Goal: Task Accomplishment & Management: Use online tool/utility

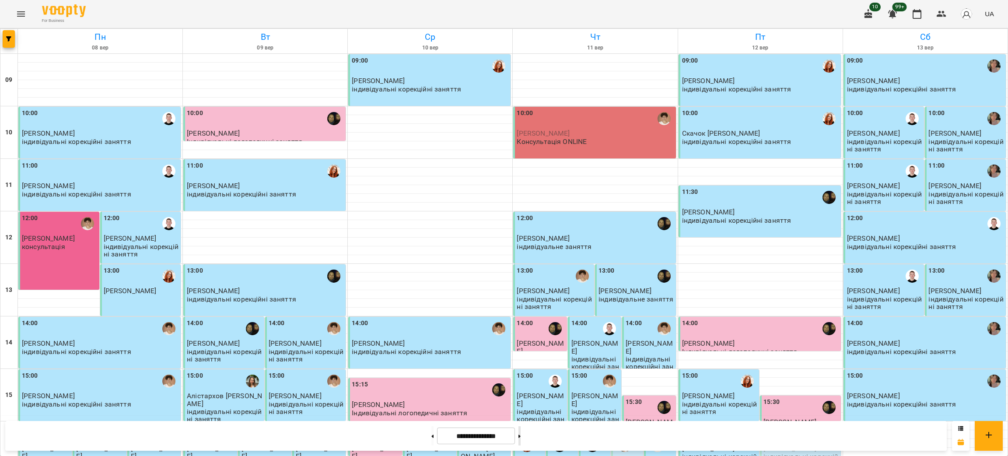
click at [521, 432] on button at bounding box center [520, 435] width 2 height 19
type input "**********"
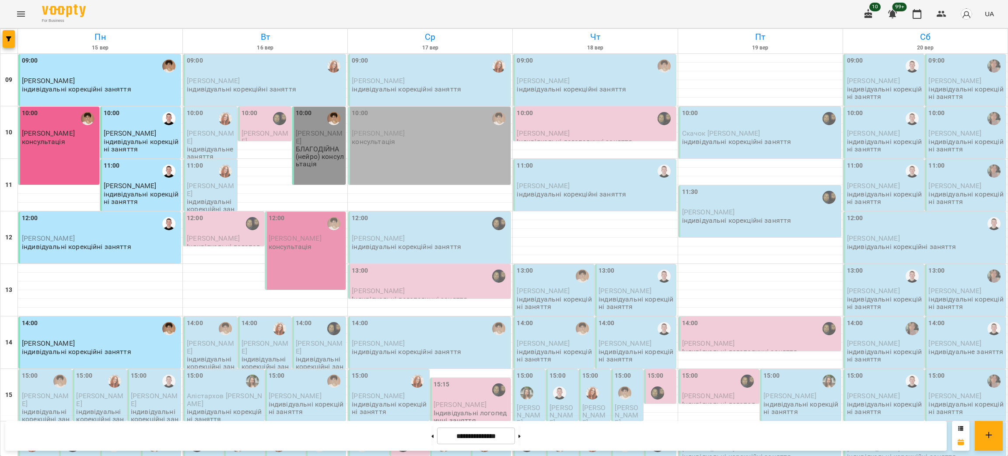
click at [79, 78] on p "[PERSON_NAME]" at bounding box center [100, 80] width 157 height 7
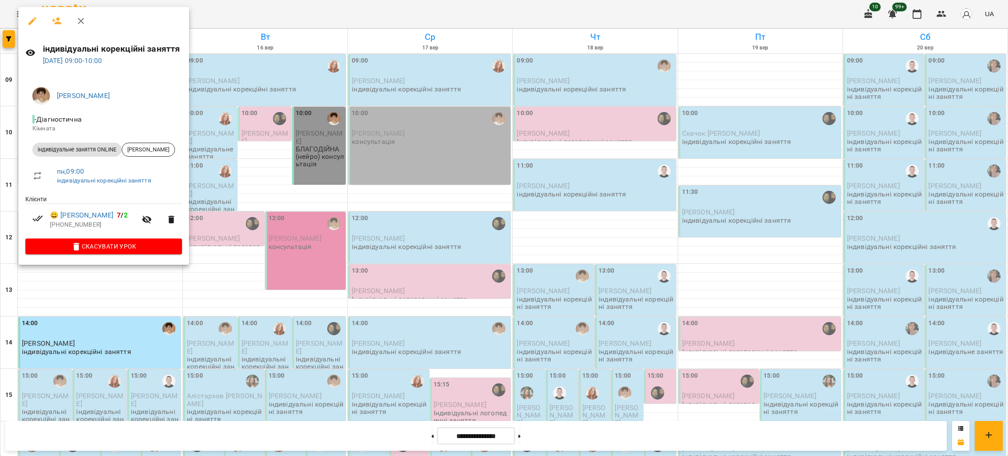
click at [79, 303] on div at bounding box center [504, 228] width 1008 height 456
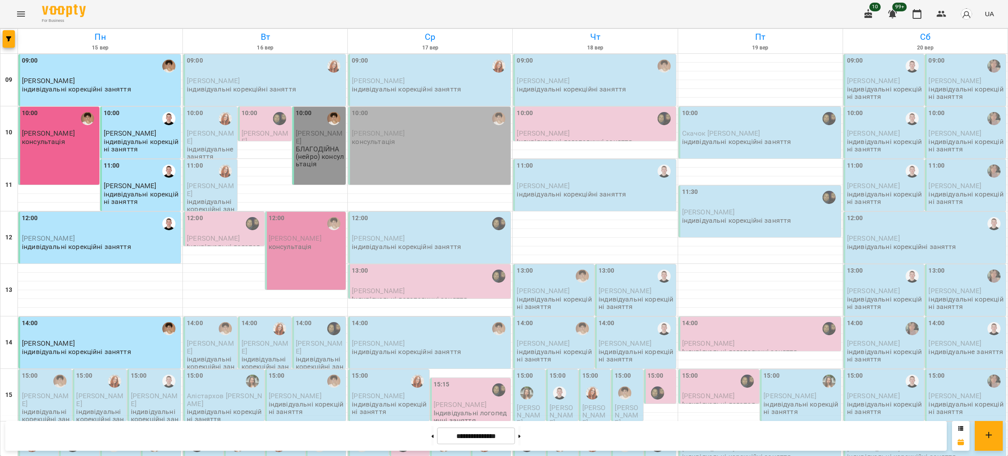
scroll to position [131, 0]
click at [44, 392] on p "[PERSON_NAME]" at bounding box center [46, 399] width 48 height 15
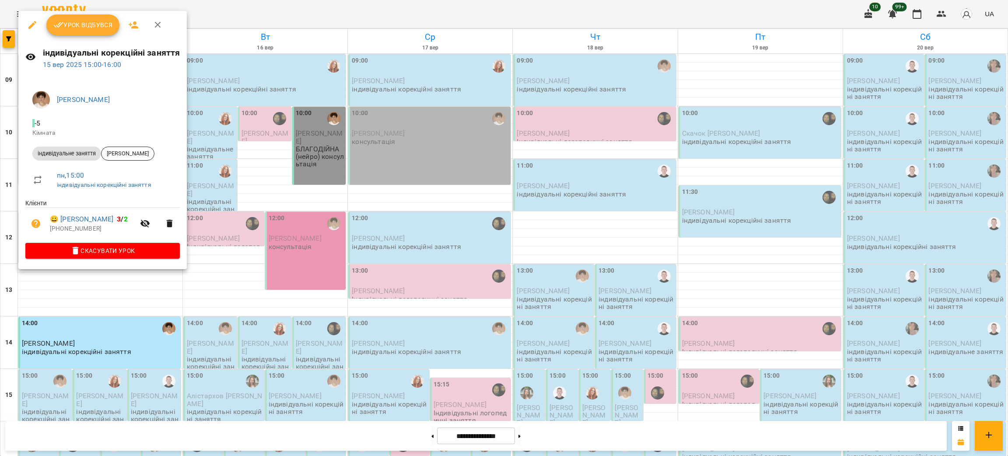
click at [78, 26] on span "Урок відбувся" at bounding box center [83, 25] width 60 height 11
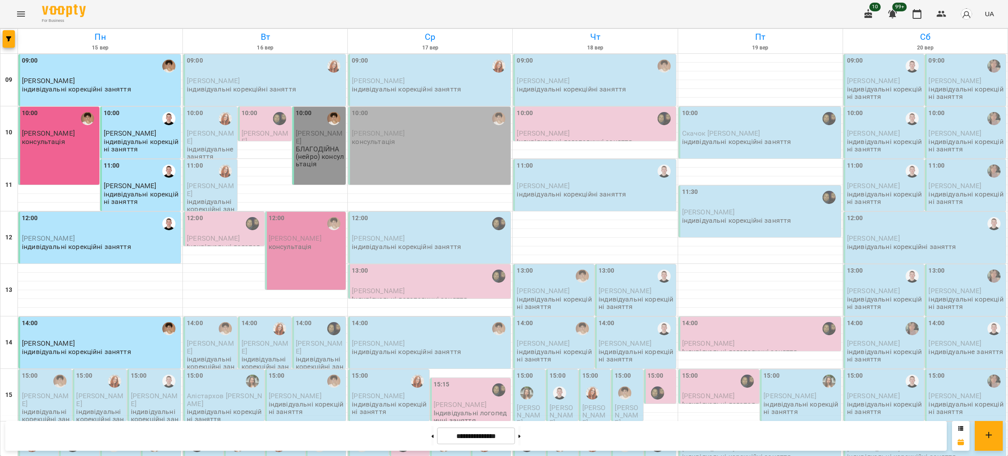
click at [40, 404] on p "[PERSON_NAME]" at bounding box center [46, 399] width 48 height 15
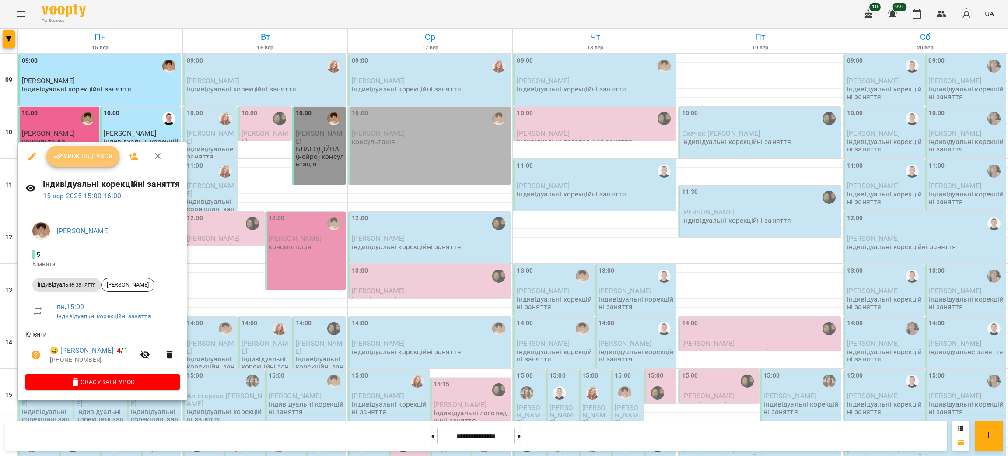
click at [67, 151] on span "Урок відбувся" at bounding box center [83, 156] width 60 height 11
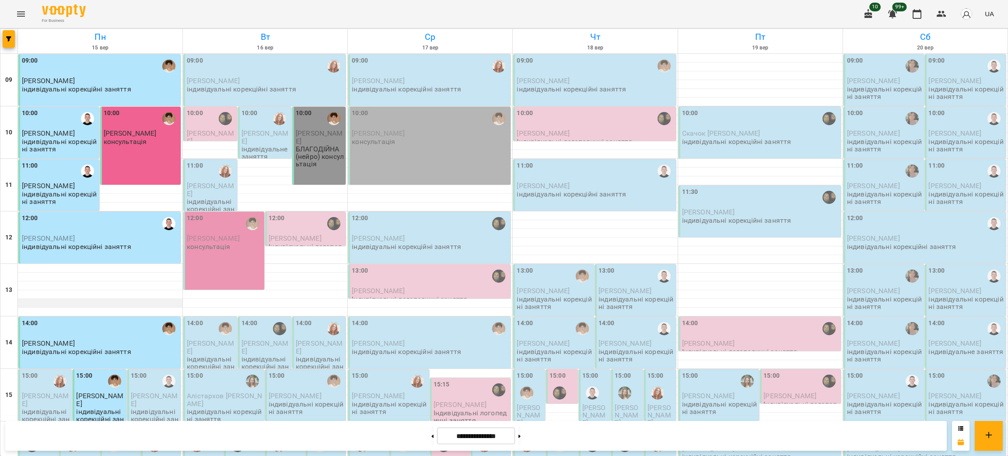
scroll to position [197, 0]
click at [129, 424] on div "16:00" at bounding box center [121, 440] width 35 height 32
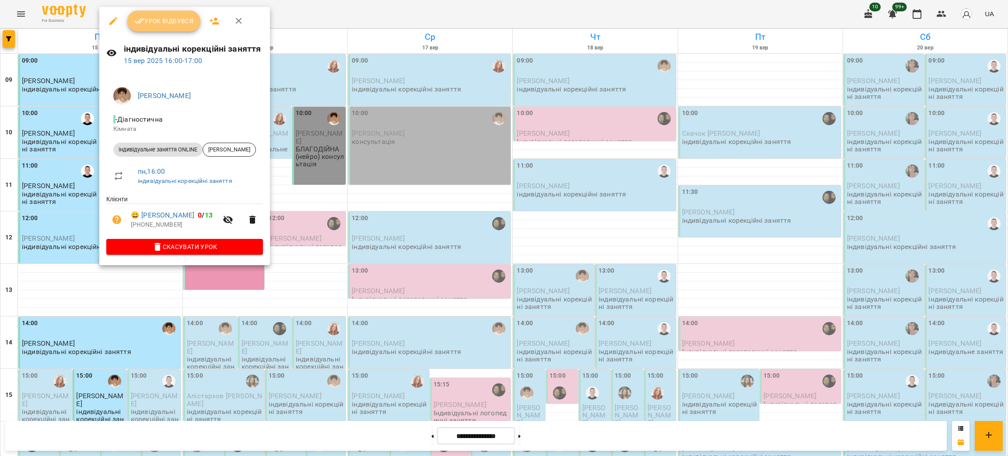
click at [153, 13] on button "Урок відбувся" at bounding box center [164, 21] width 74 height 21
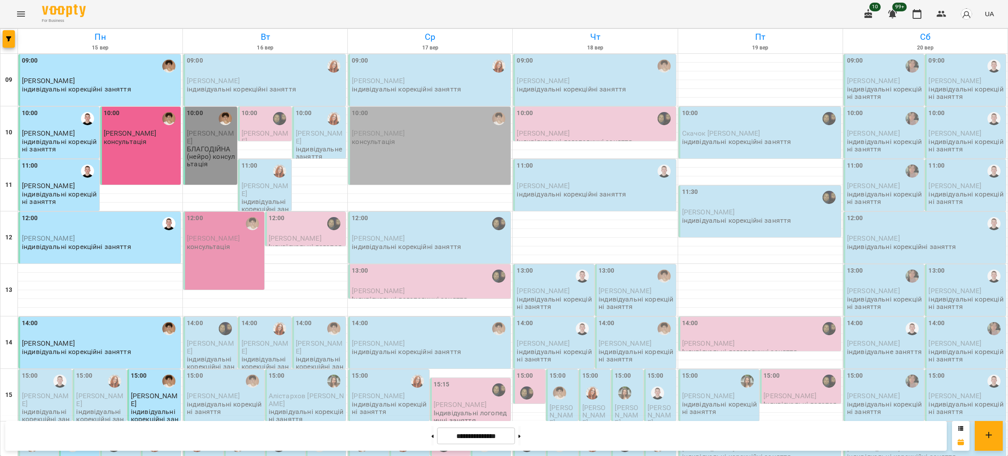
scroll to position [197, 0]
